Goal: Task Accomplishment & Management: Manage account settings

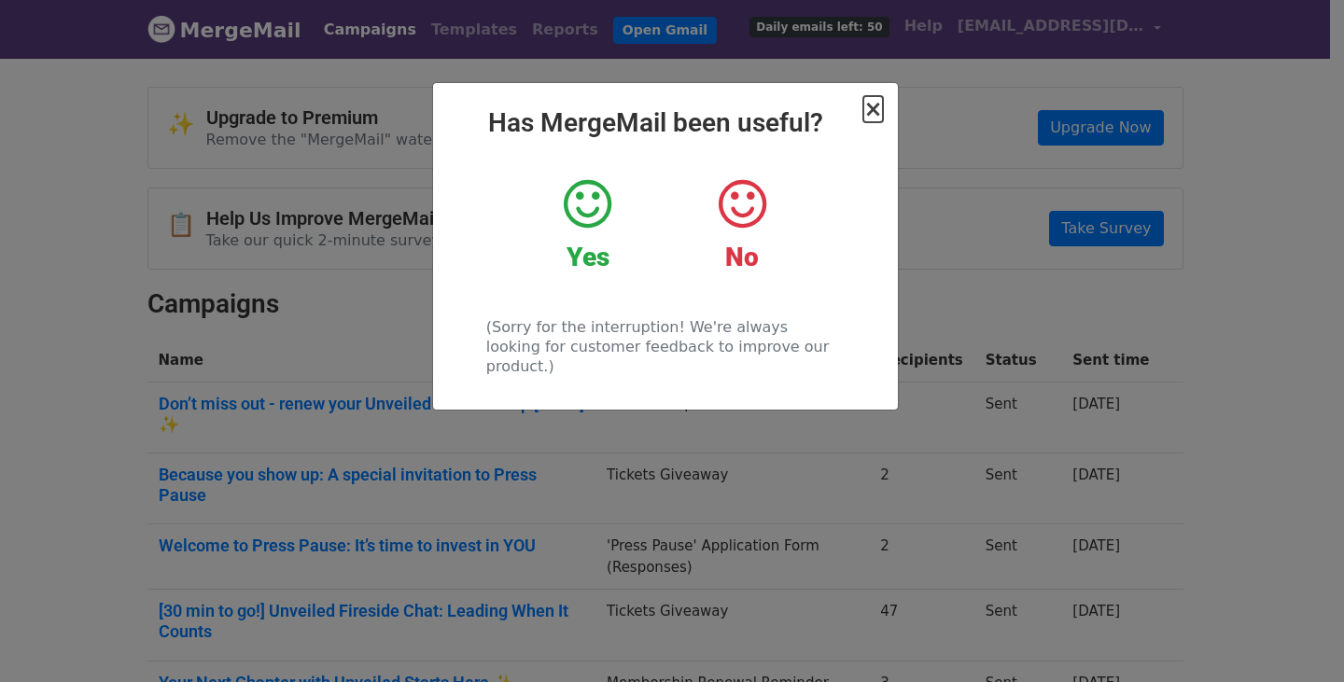
click at [881, 115] on span "×" at bounding box center [872, 109] width 19 height 26
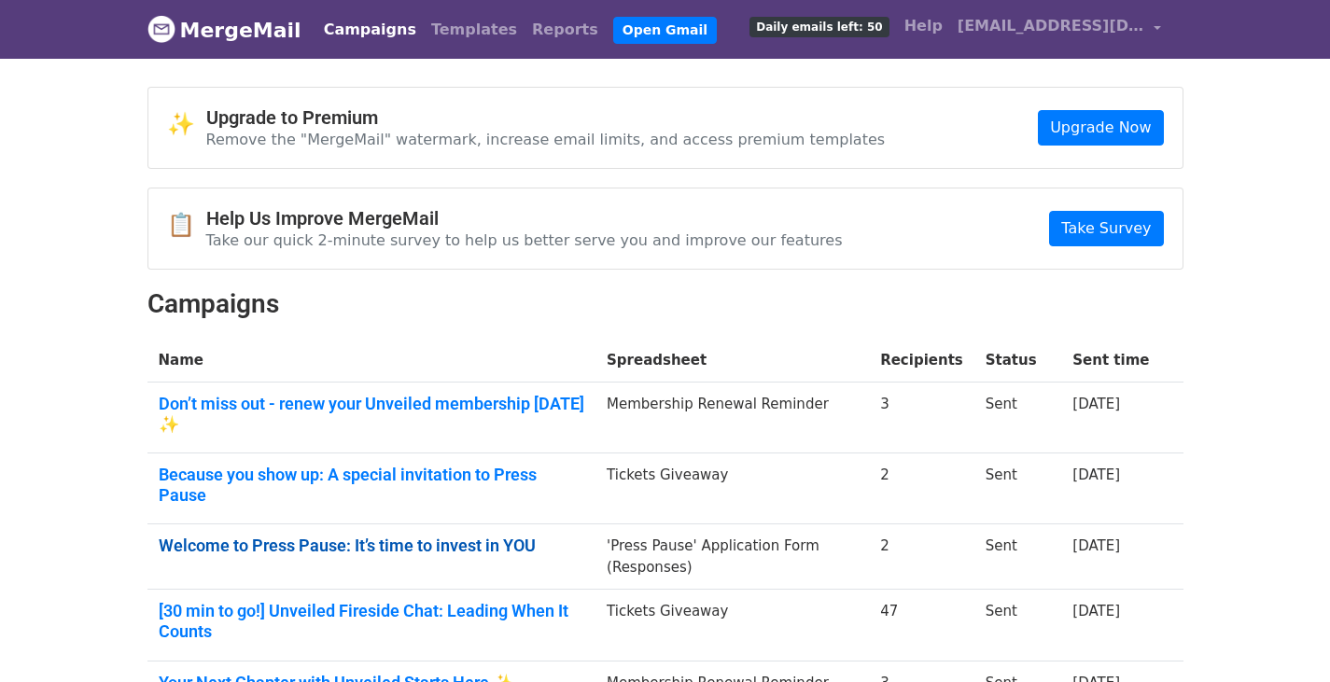
click at [441, 536] on link "Welcome to Press Pause: It’s time to invest in YOU" at bounding box center [372, 546] width 427 height 21
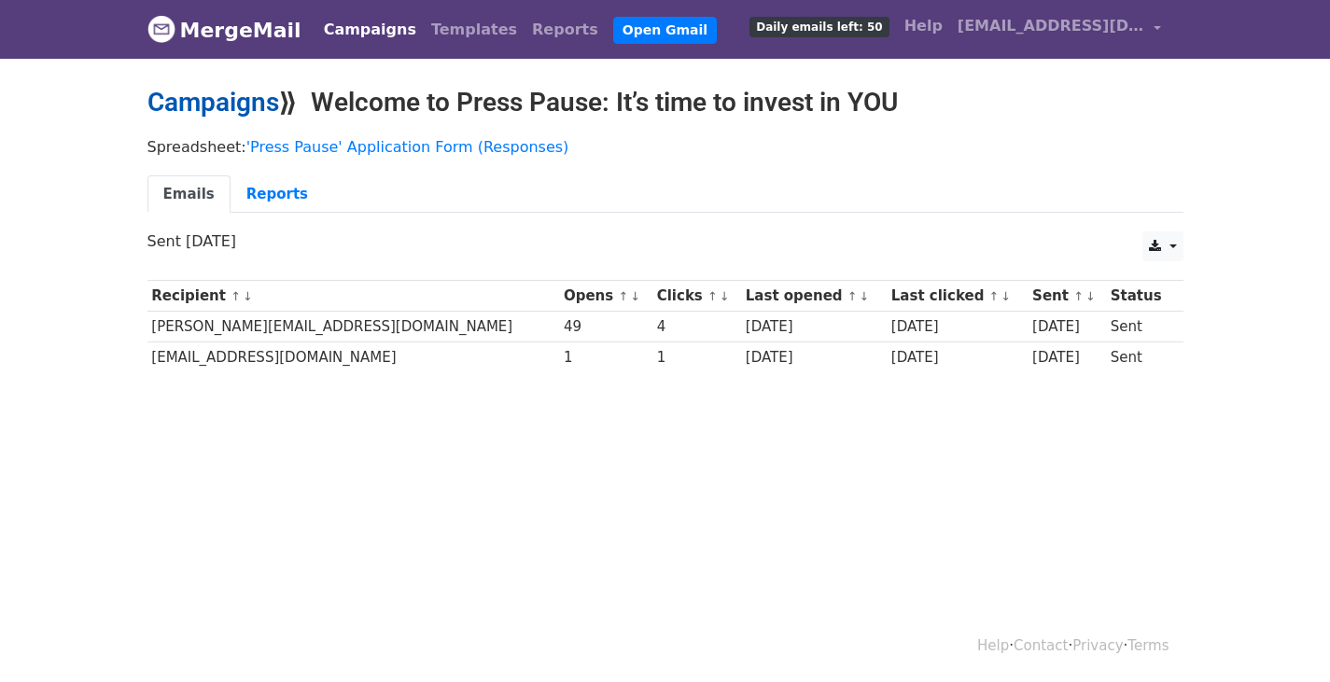
click at [210, 105] on link "Campaigns" at bounding box center [213, 102] width 132 height 31
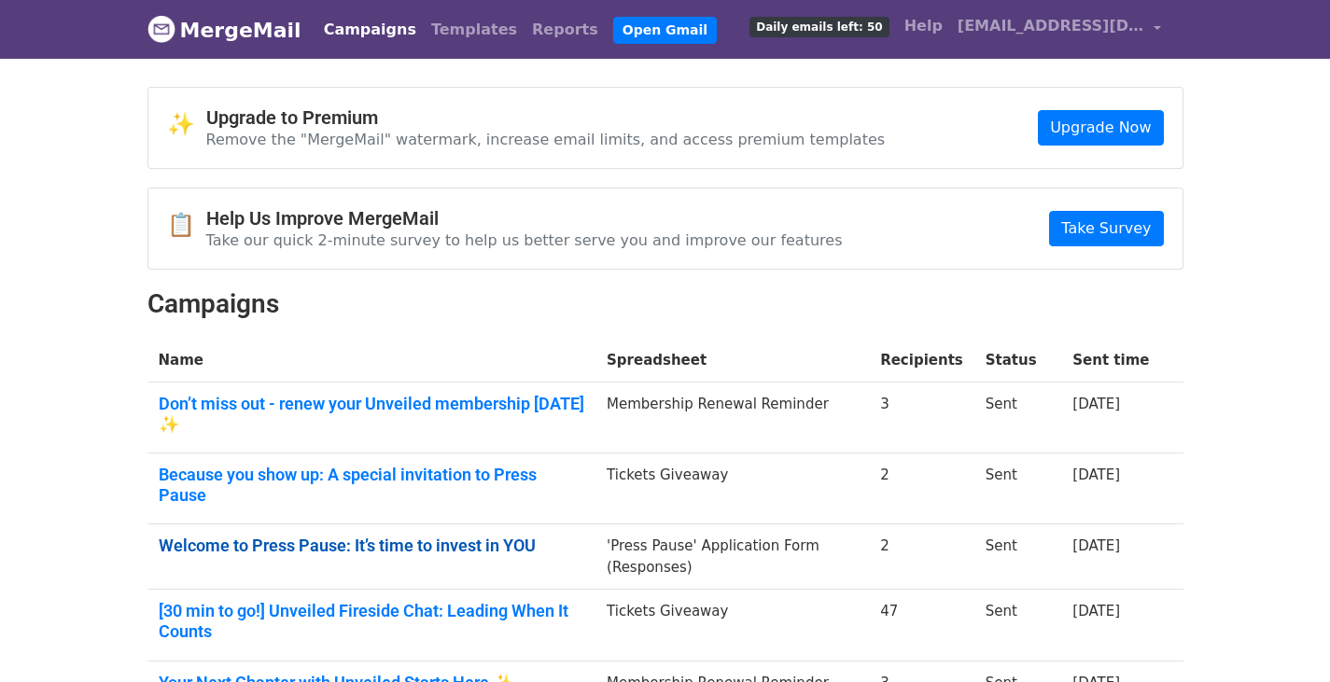
click at [281, 536] on link "Welcome to Press Pause: It’s time to invest in YOU" at bounding box center [372, 546] width 427 height 21
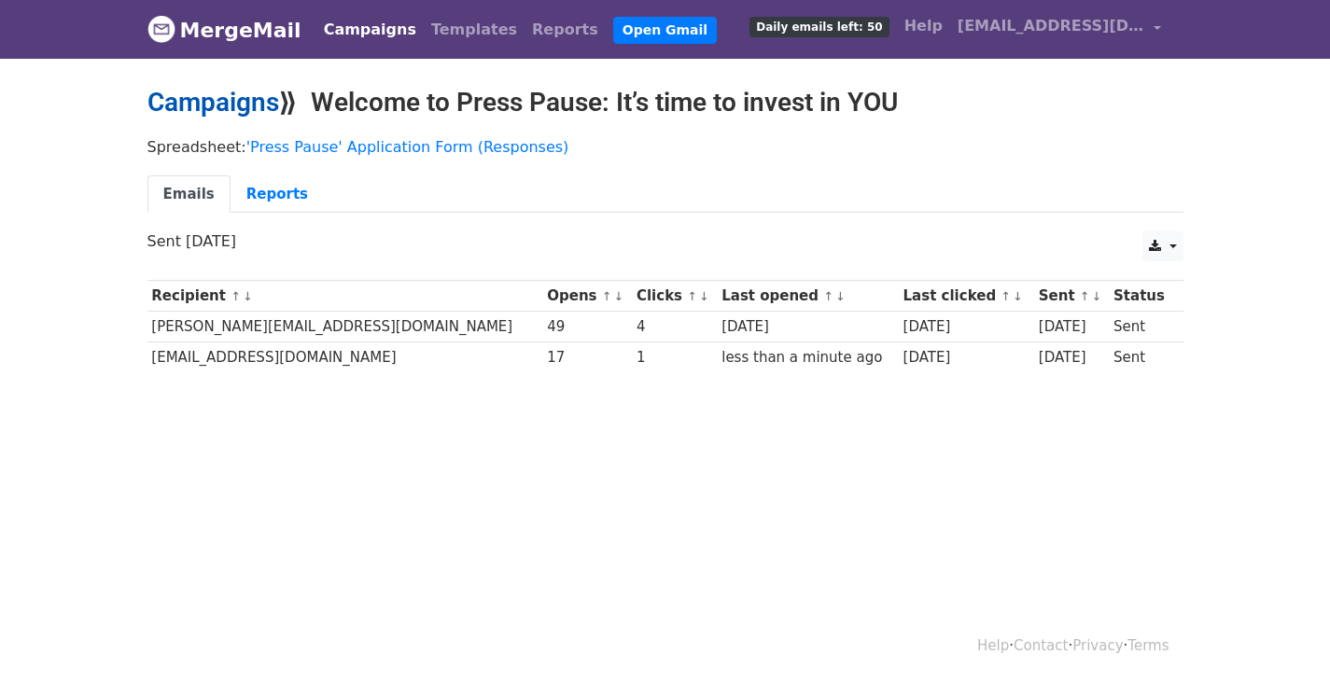
click at [245, 102] on link "Campaigns" at bounding box center [213, 102] width 132 height 31
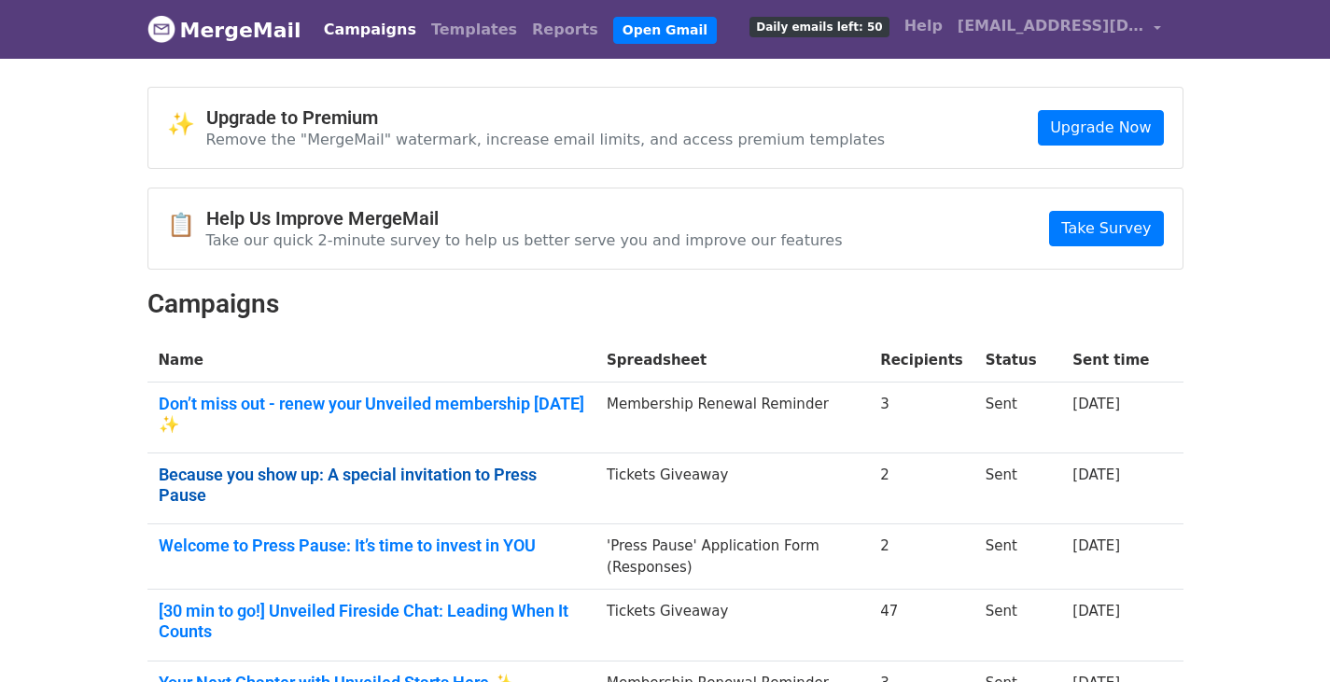
click at [486, 465] on link "Because you show up: A special invitation to Press Pause" at bounding box center [372, 485] width 427 height 40
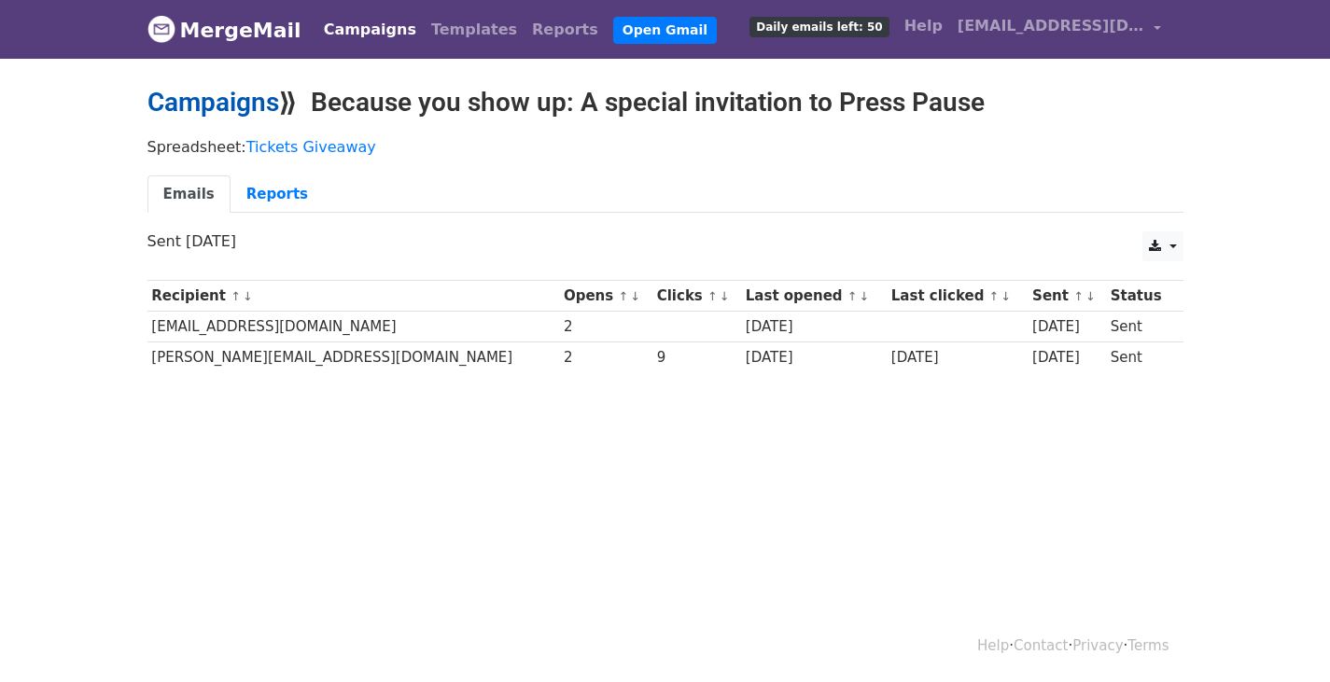
click at [208, 89] on link "Campaigns" at bounding box center [213, 102] width 132 height 31
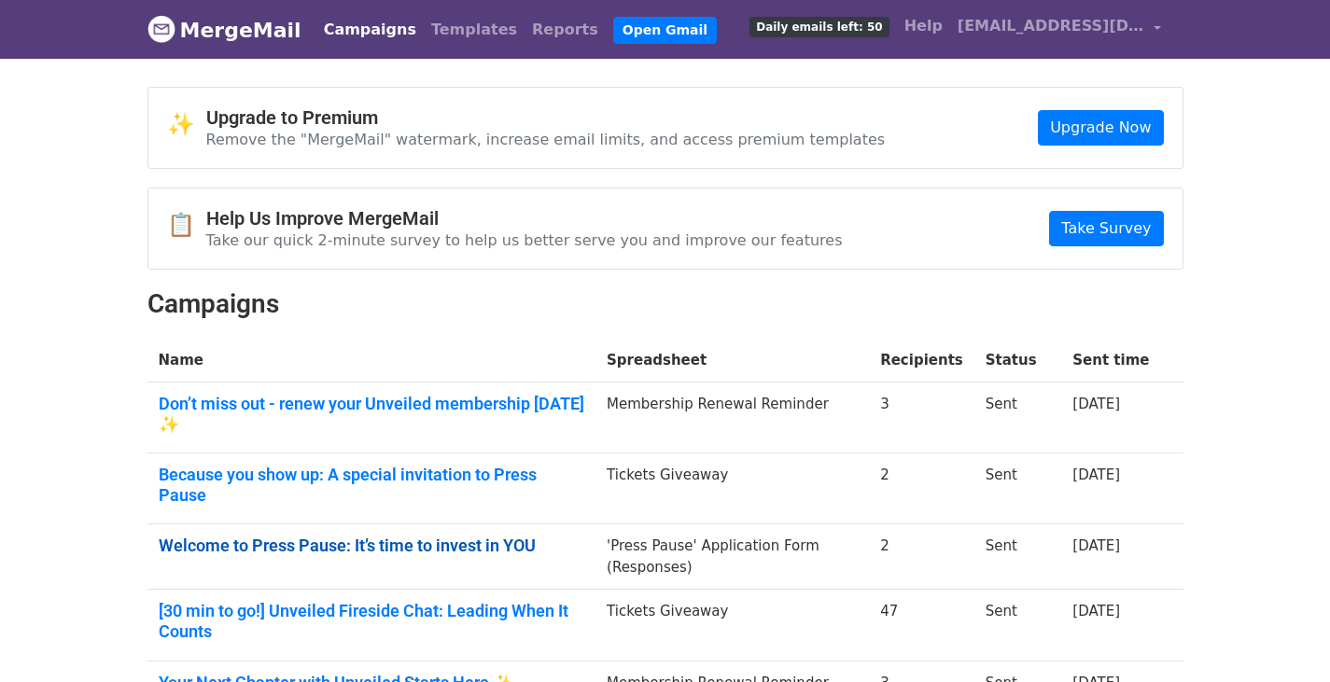
click at [308, 536] on link "Welcome to Press Pause: It’s time to invest in YOU" at bounding box center [372, 546] width 427 height 21
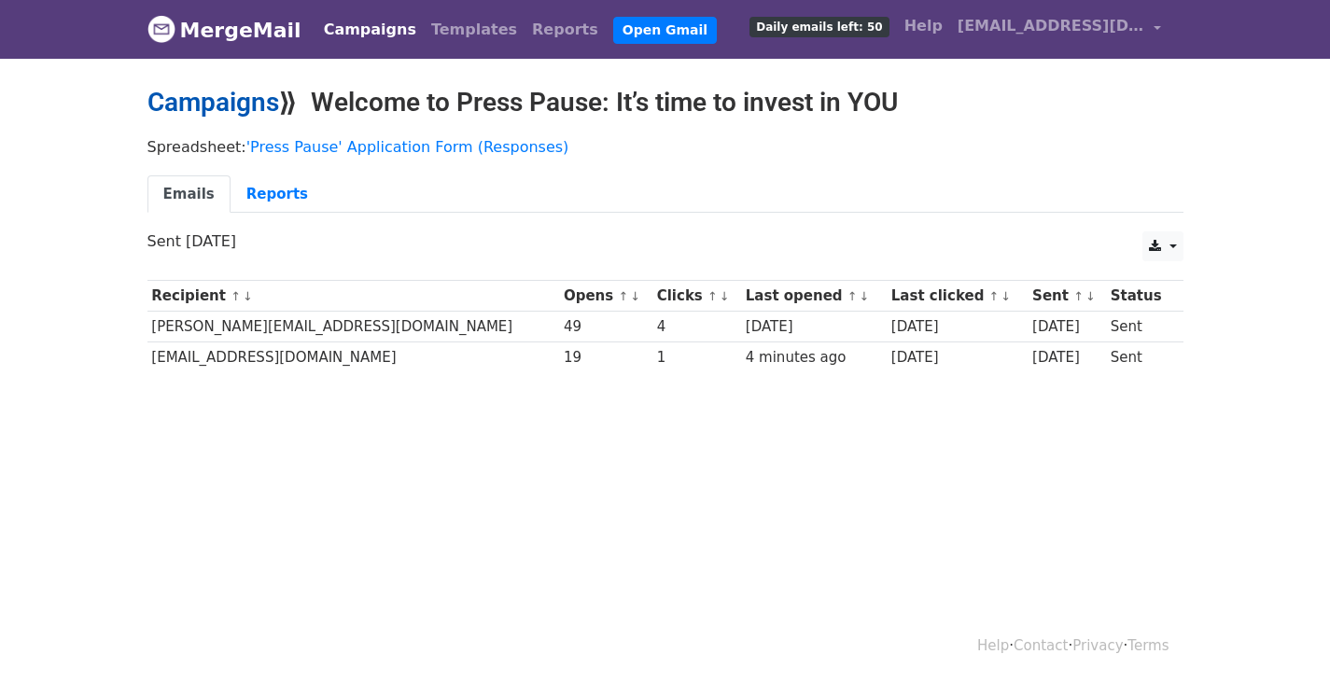
click at [205, 97] on link "Campaigns" at bounding box center [213, 102] width 132 height 31
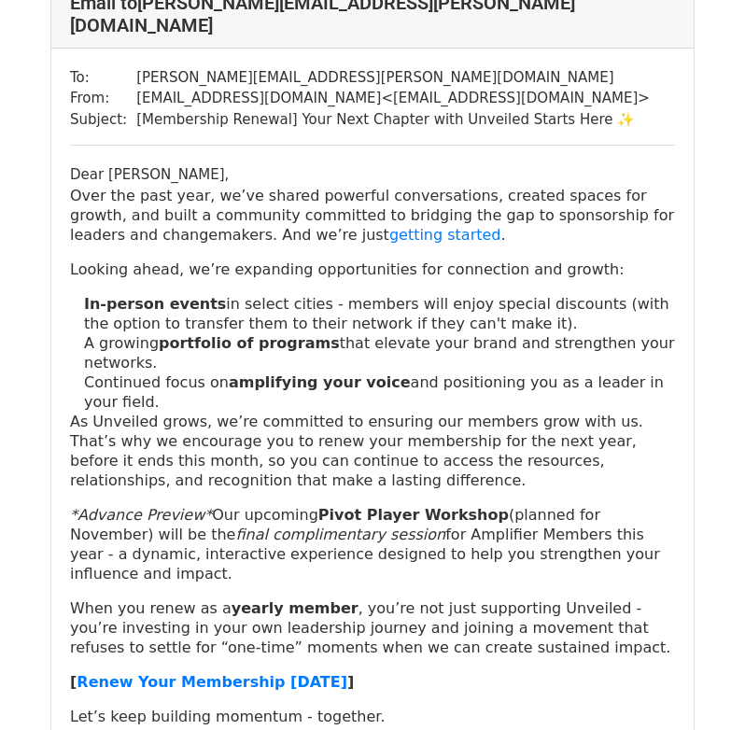
scroll to position [147, 0]
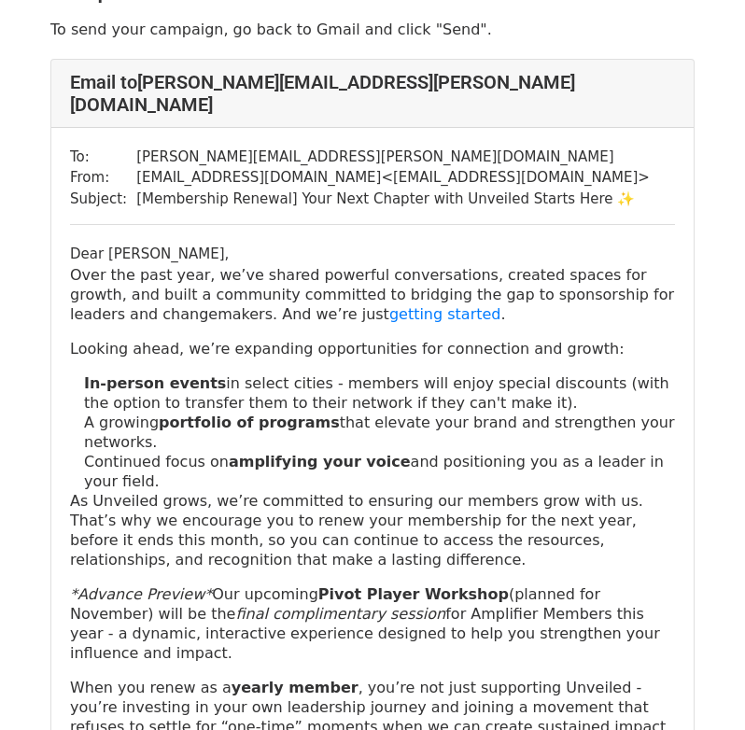
scroll to position [29, 0]
